Goal: Task Accomplishment & Management: Manage account settings

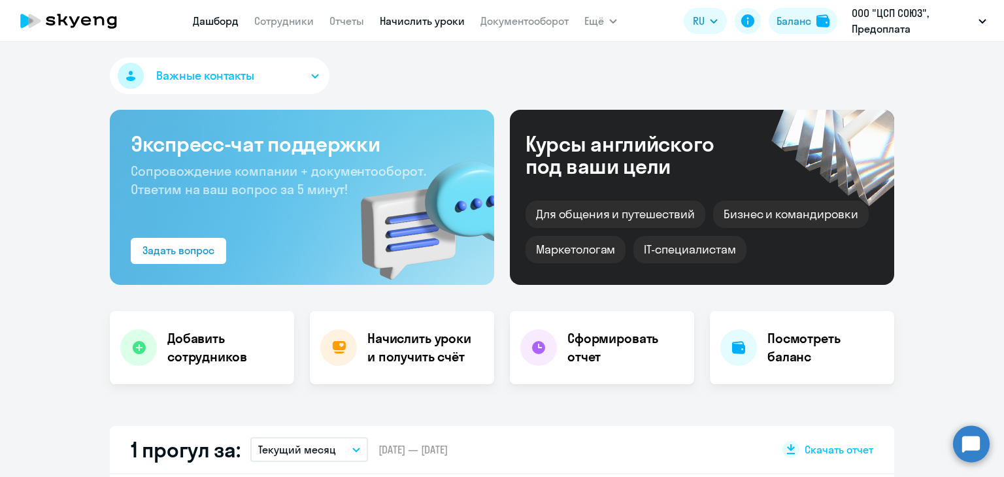
drag, startPoint x: 0, startPoint y: 0, endPoint x: 410, endPoint y: 24, distance: 410.4
click at [410, 24] on link "Начислить уроки" at bounding box center [422, 20] width 85 height 13
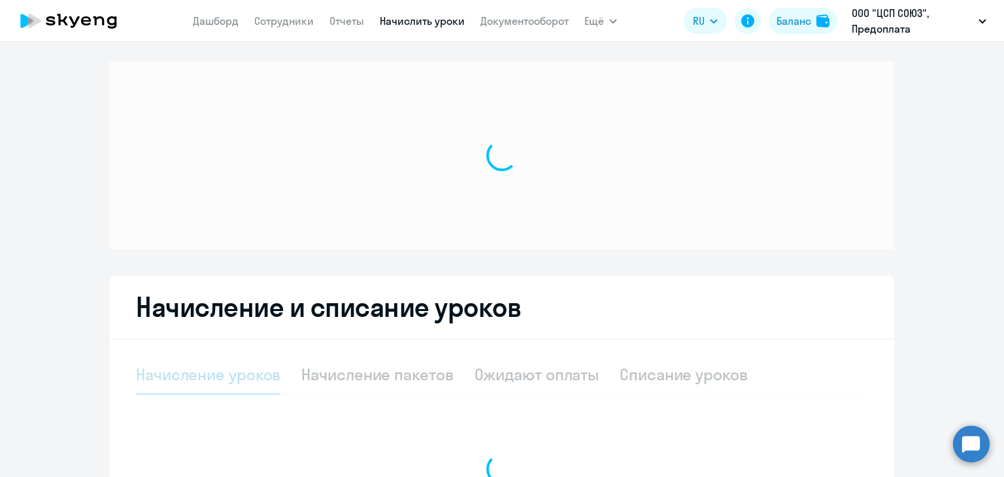
select select "10"
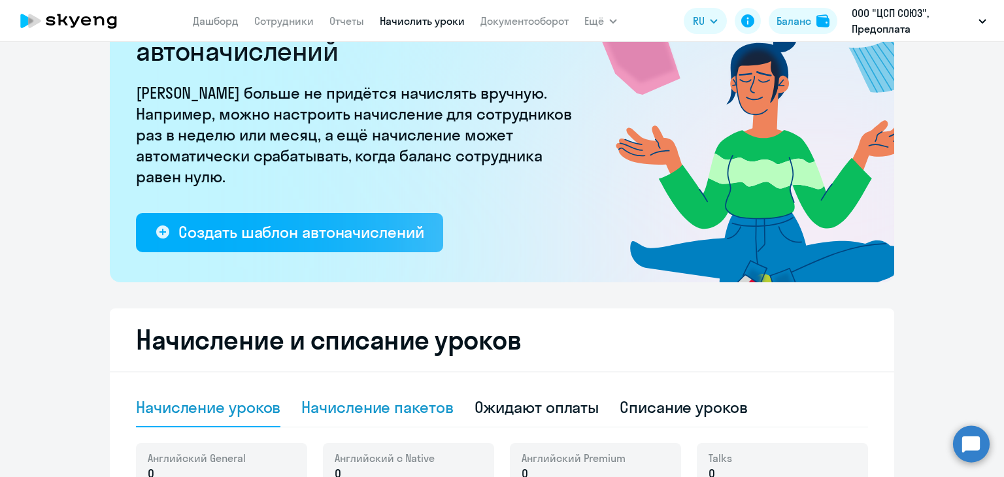
scroll to position [261, 0]
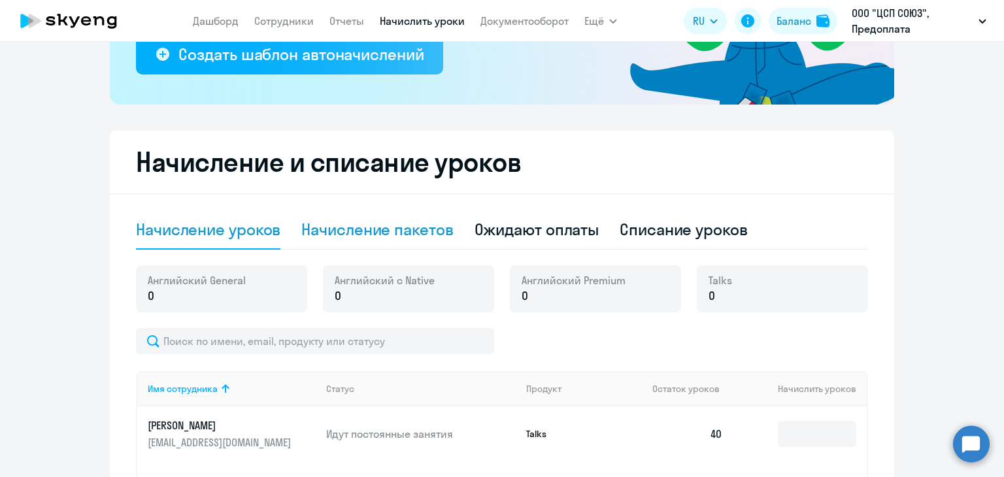
click at [400, 225] on div "Начисление пакетов" at bounding box center [377, 229] width 152 height 21
select select "10"
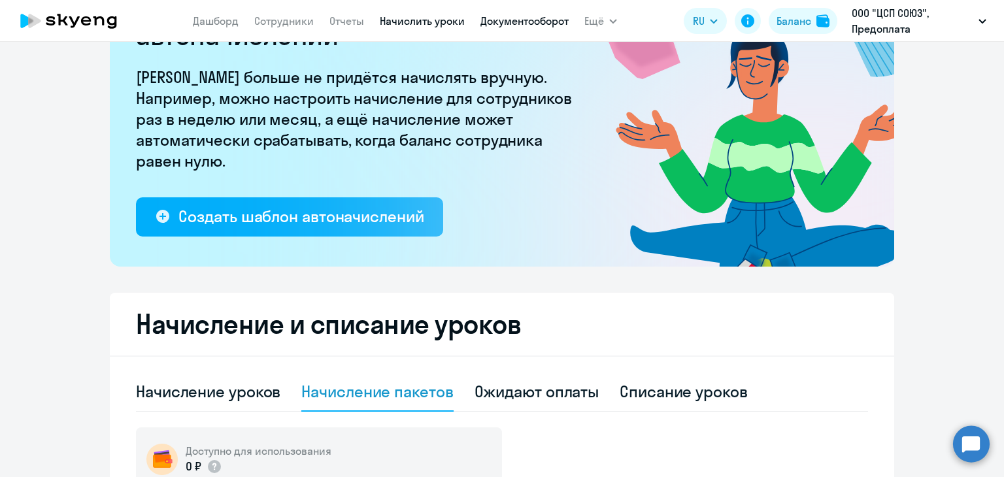
scroll to position [0, 0]
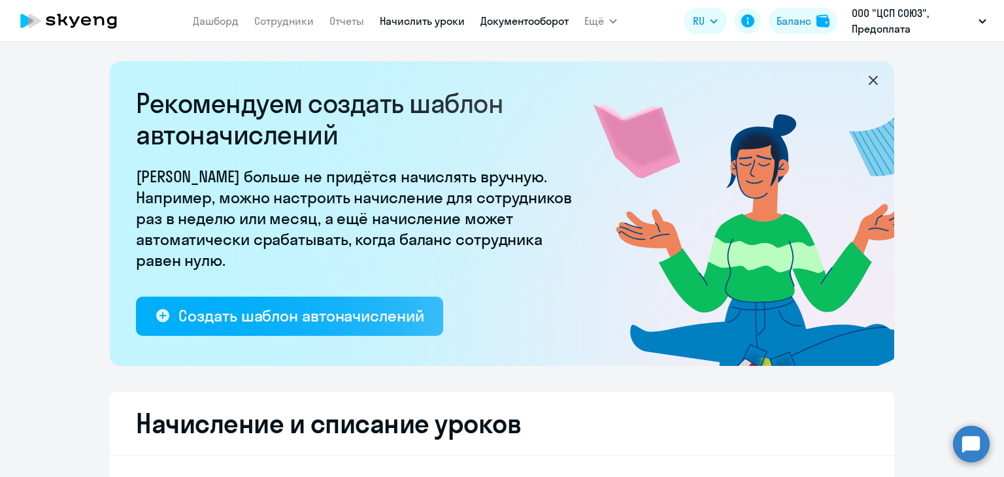
click at [531, 22] on link "Документооборот" at bounding box center [524, 20] width 88 height 13
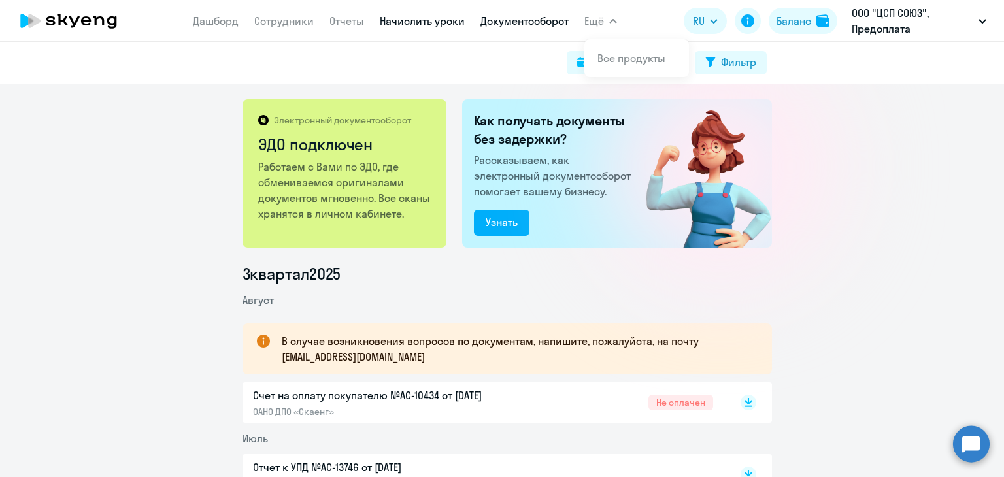
click at [432, 23] on link "Начислить уроки" at bounding box center [422, 20] width 85 height 13
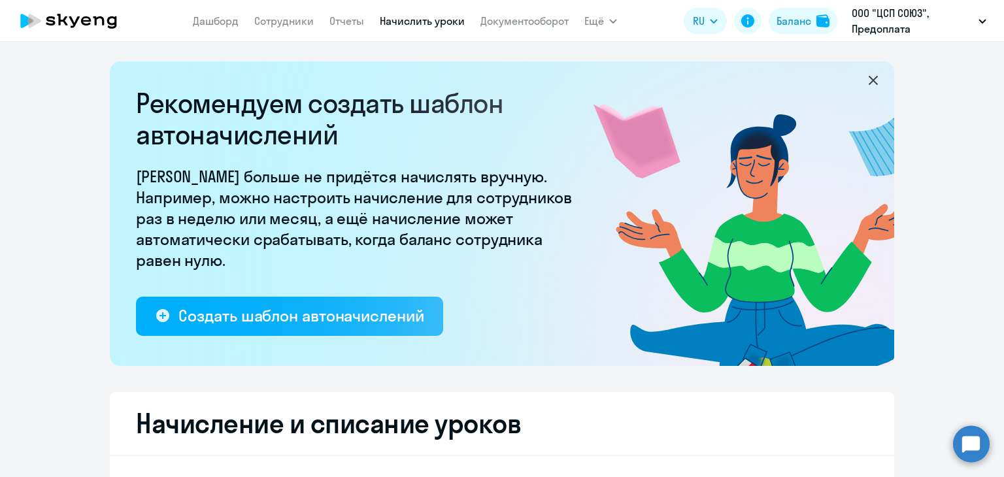
select select "10"
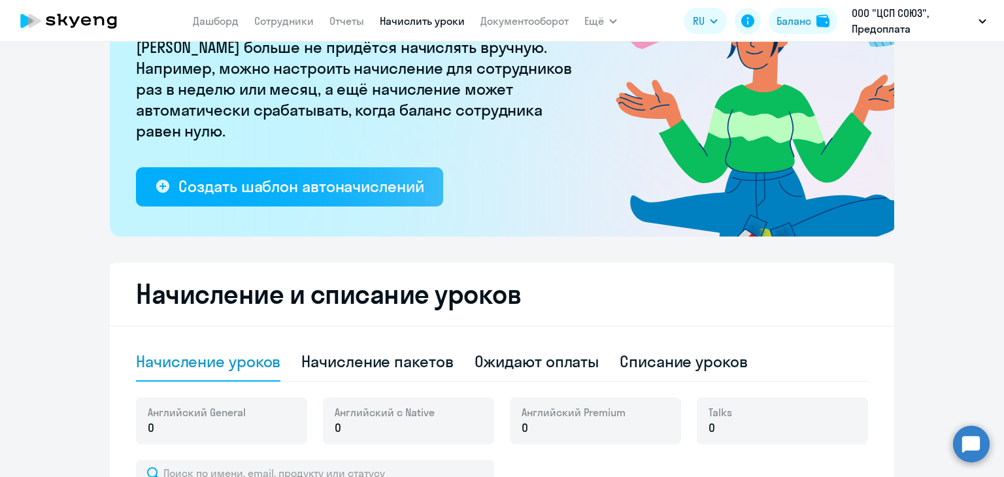
scroll to position [196, 0]
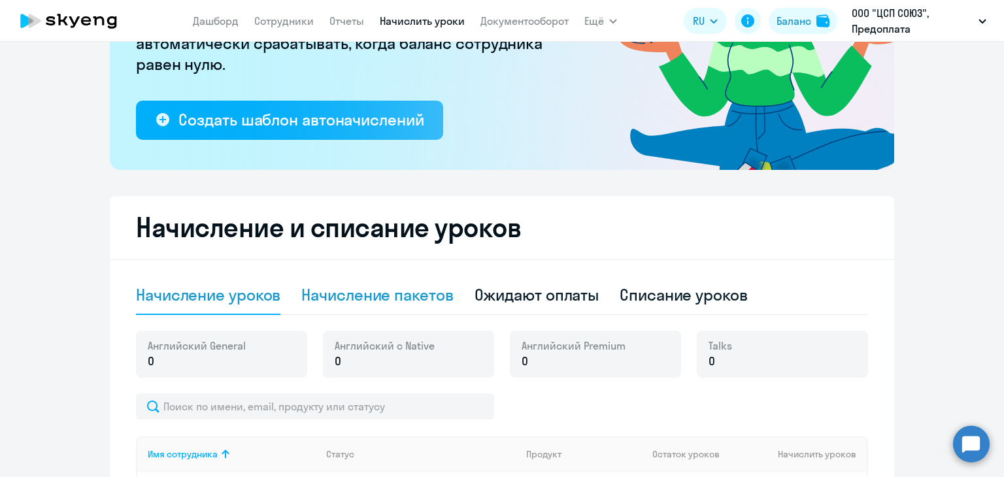
click at [430, 292] on div "Начисление пакетов" at bounding box center [377, 294] width 152 height 21
select select "10"
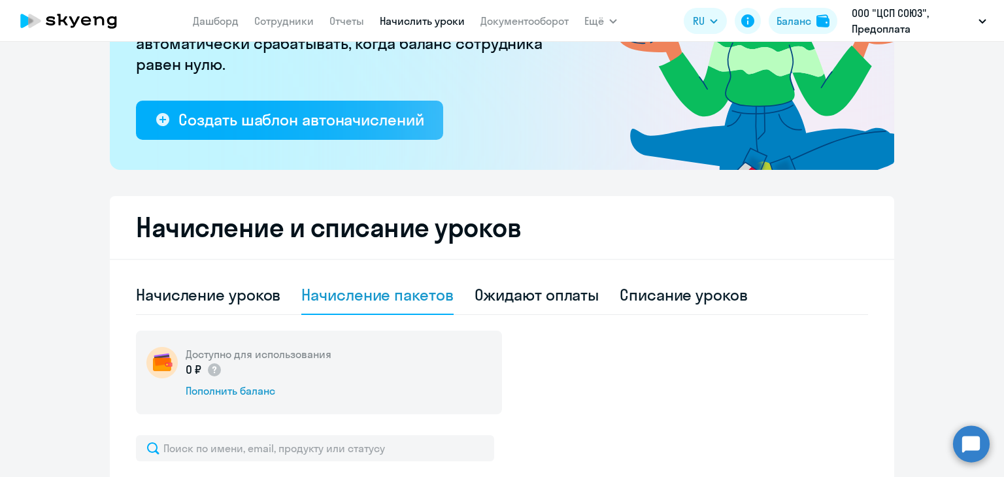
click at [209, 309] on div "Начисление уроков" at bounding box center [208, 295] width 144 height 39
select select "10"
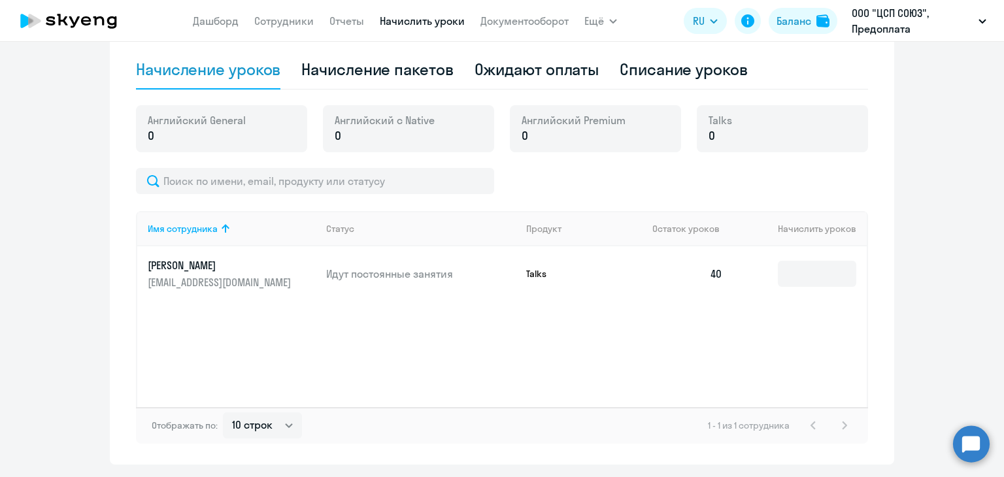
scroll to position [461, 0]
